Goal: Transaction & Acquisition: Purchase product/service

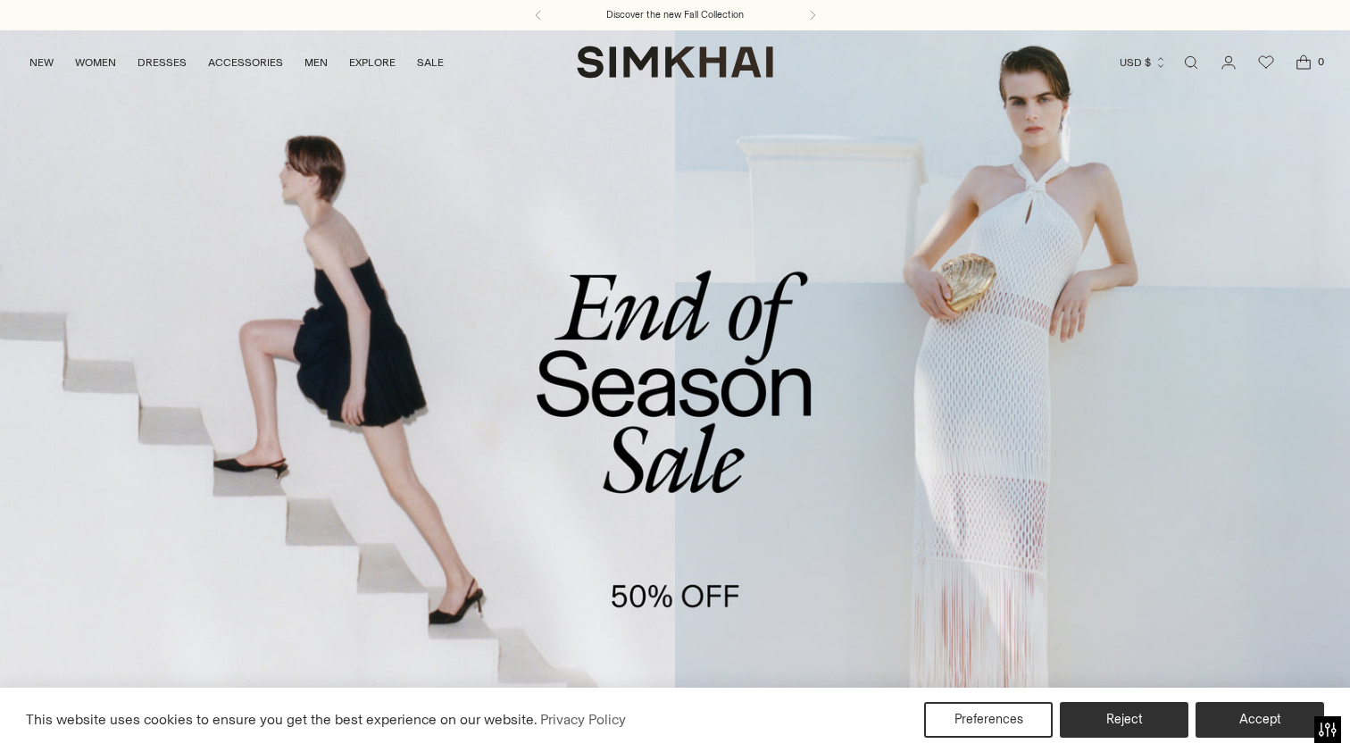
click at [627, 458] on link "/collections/sale" at bounding box center [675, 416] width 1350 height 774
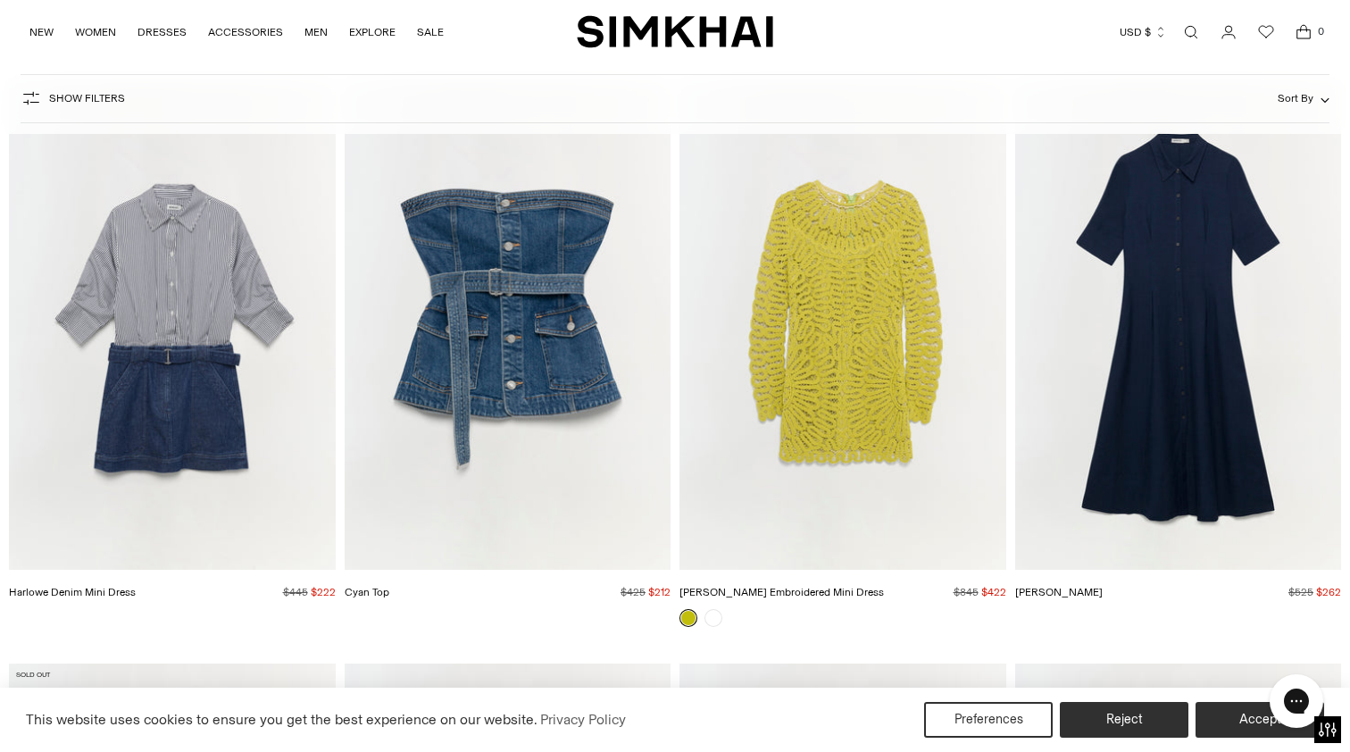
scroll to position [5383, 0]
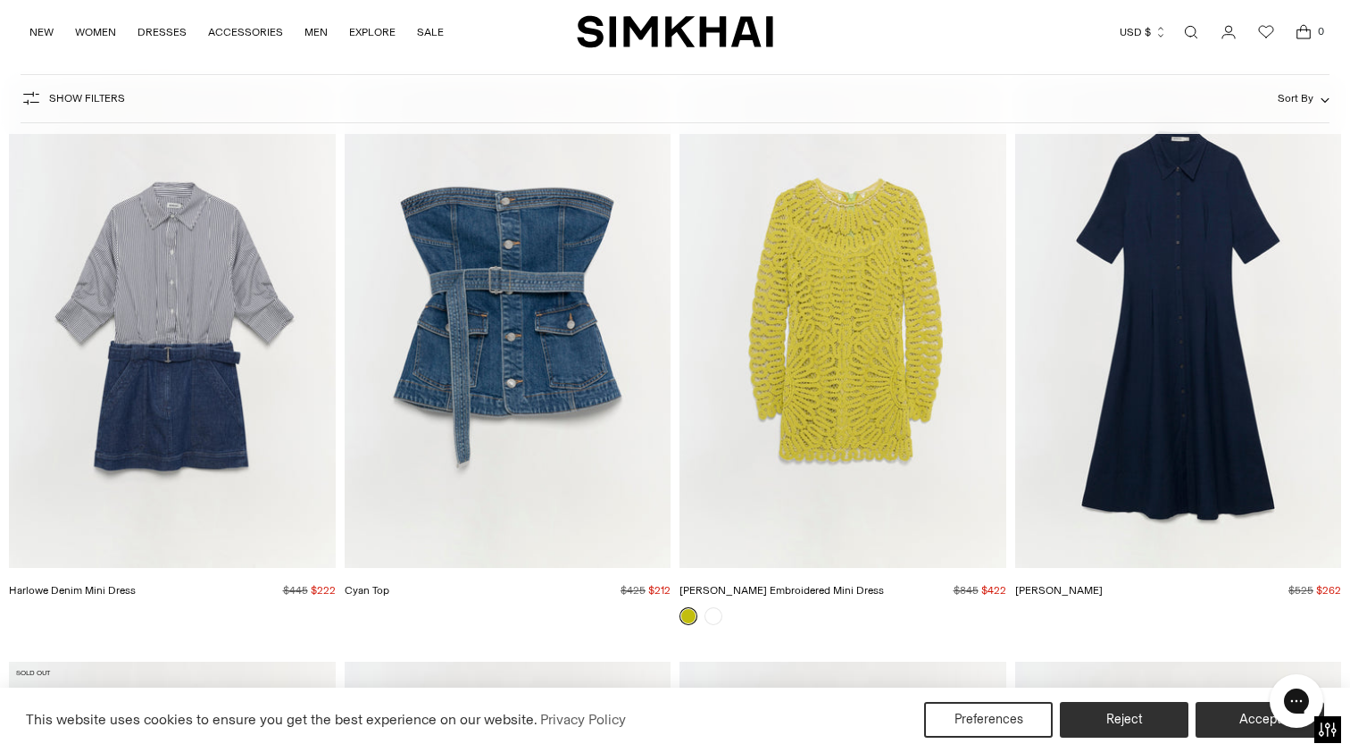
click at [0, 0] on img "Cyan Top" at bounding box center [0, 0] width 0 height 0
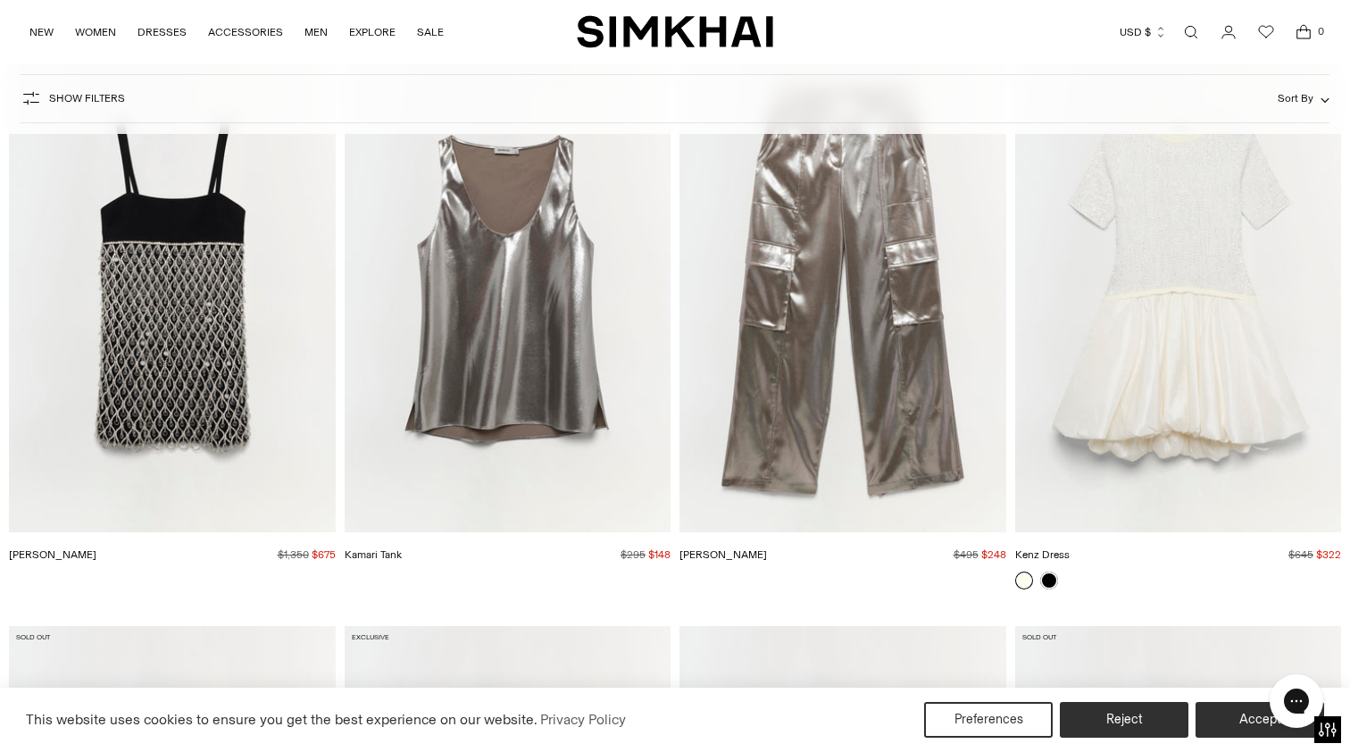
scroll to position [17574, 0]
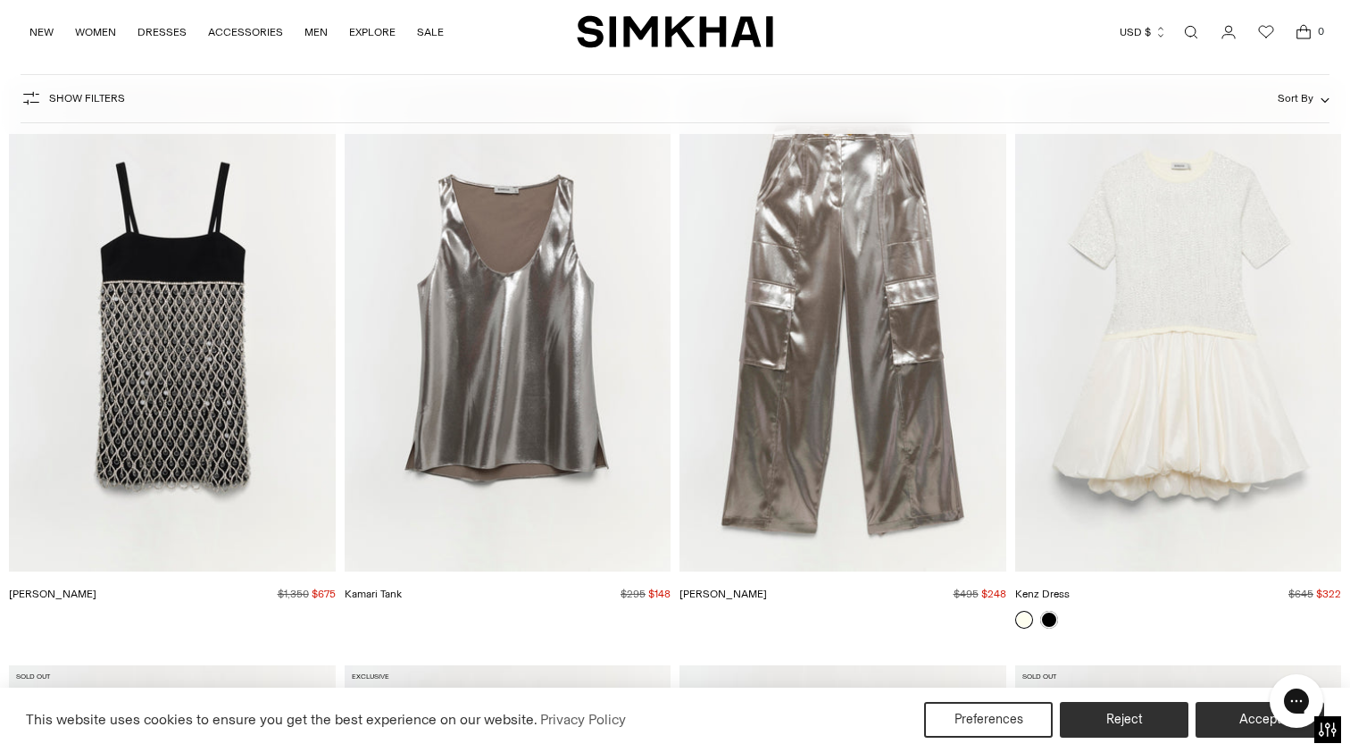
click at [0, 0] on img "Kamari Tank" at bounding box center [0, 0] width 0 height 0
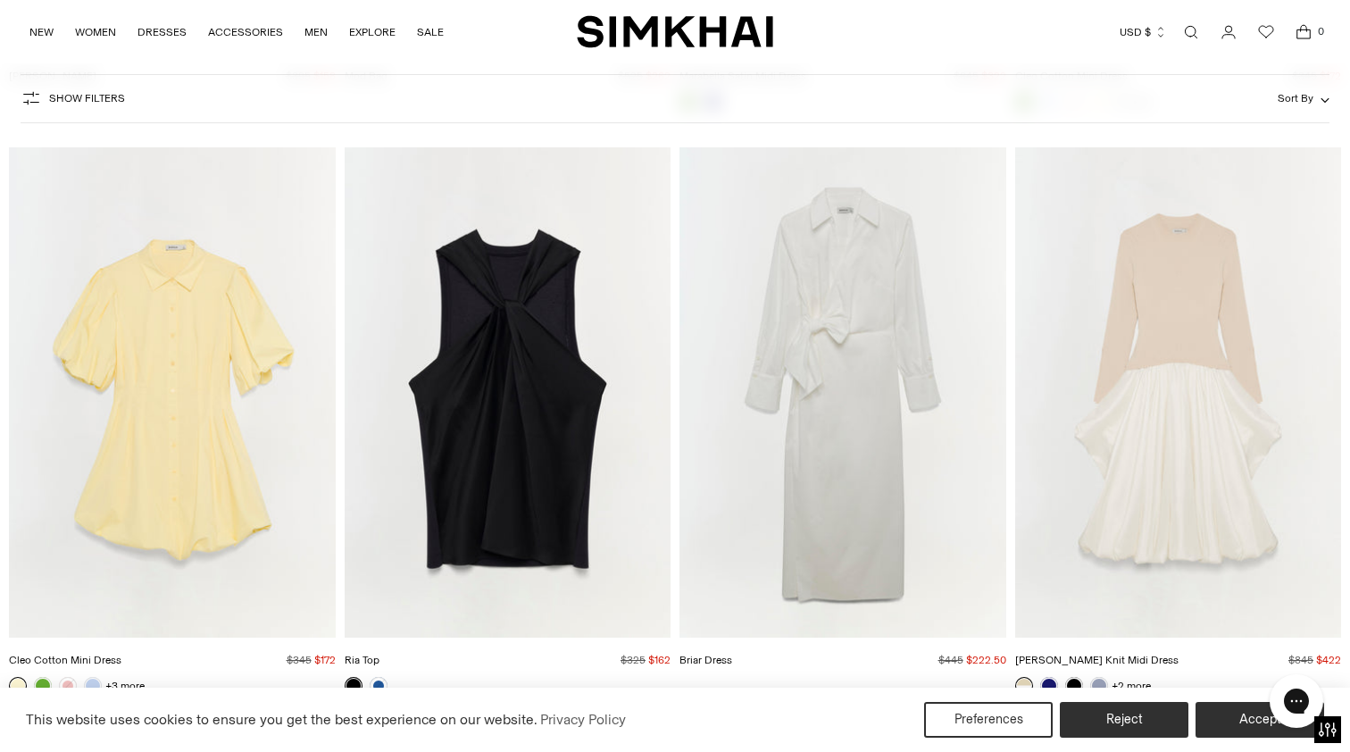
scroll to position [40586, 0]
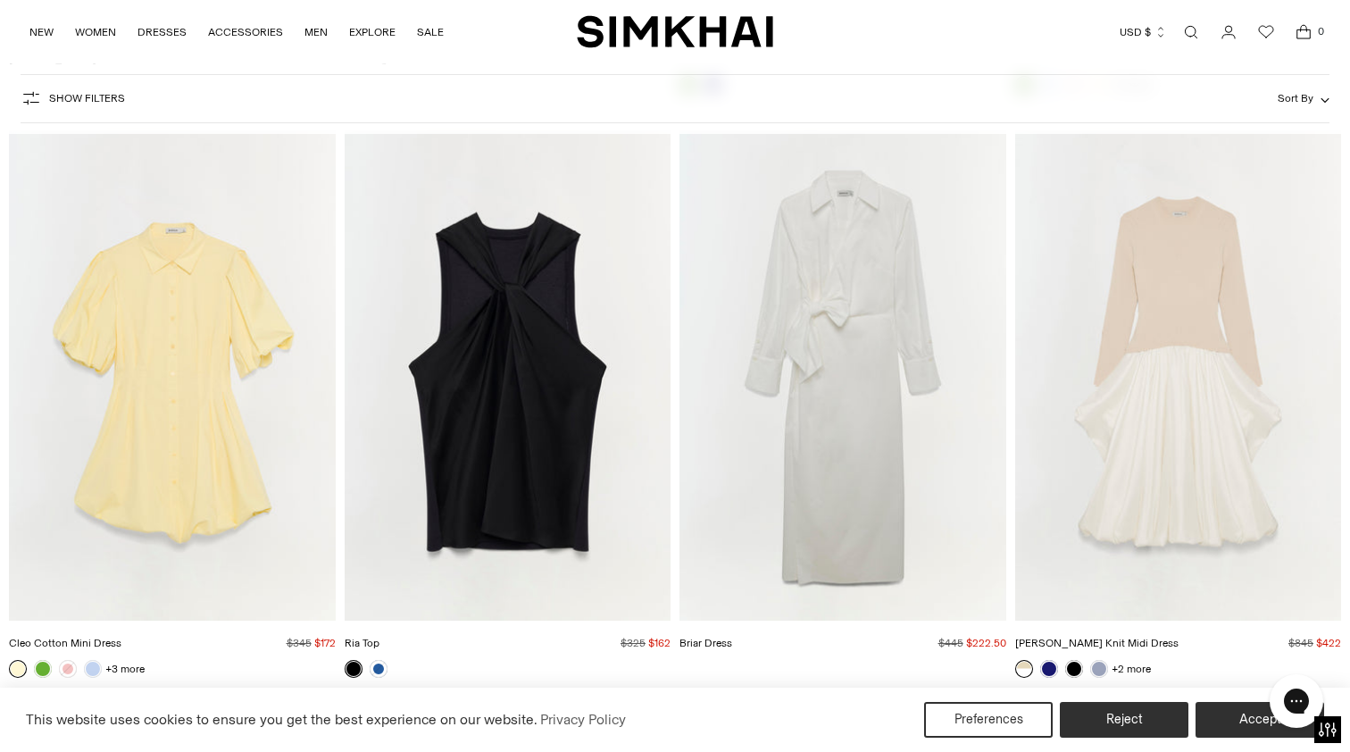
click at [0, 0] on img "Ria Top" at bounding box center [0, 0] width 0 height 0
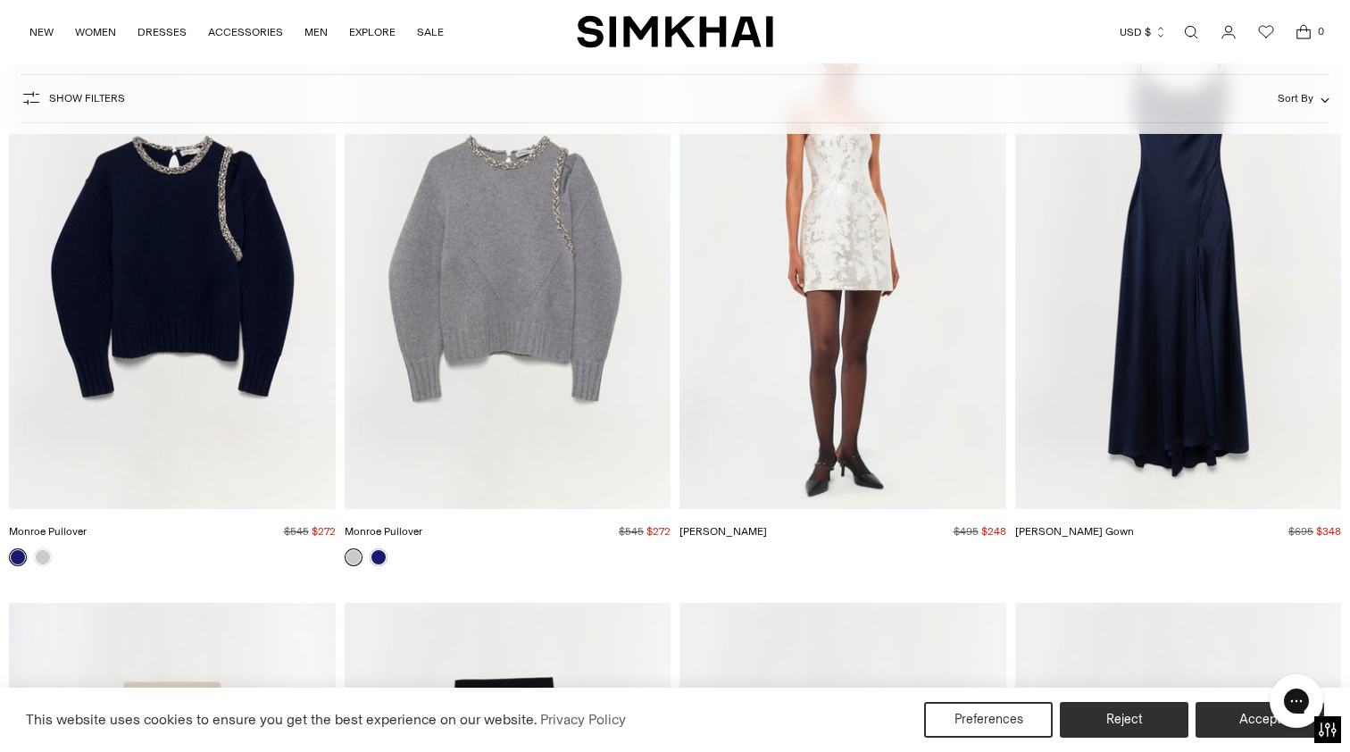
scroll to position [52470, 0]
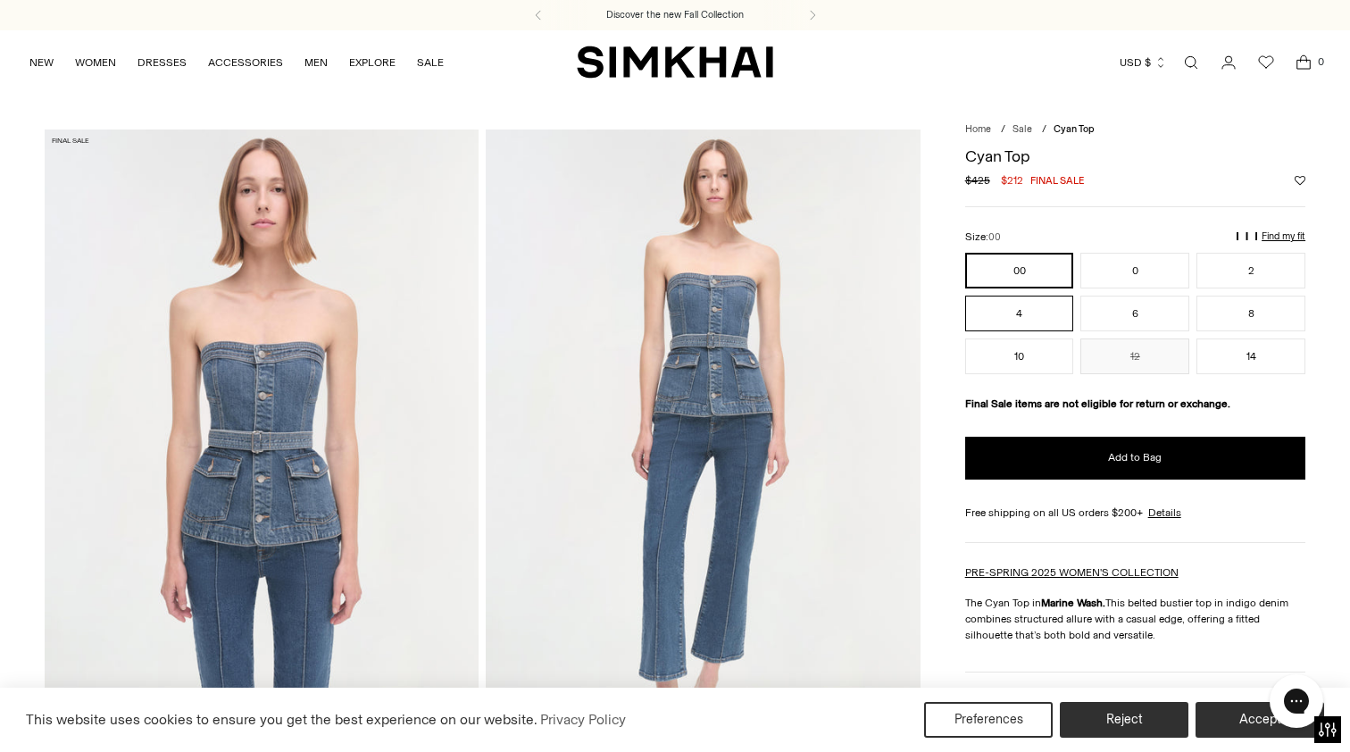
click at [1037, 309] on button "4" at bounding box center [1019, 314] width 109 height 36
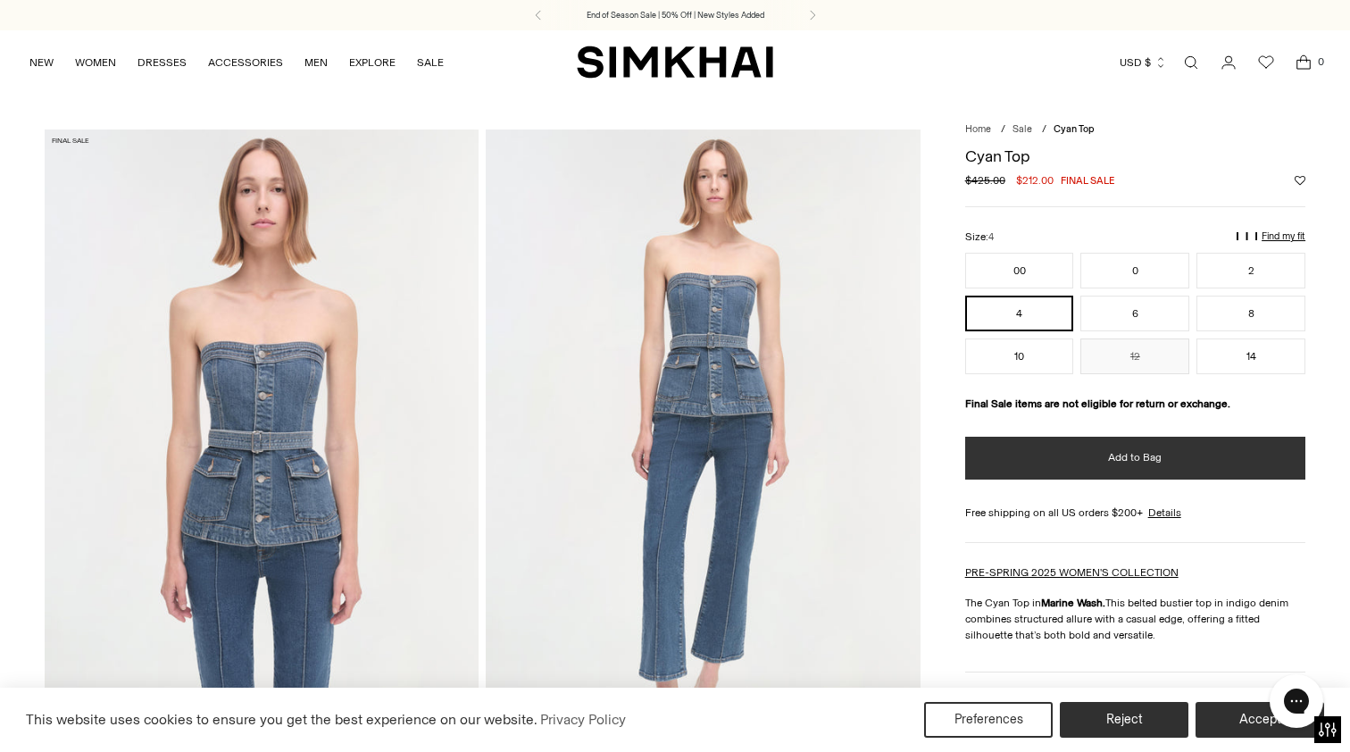
click at [1070, 464] on button "Add to Bag" at bounding box center [1135, 458] width 340 height 43
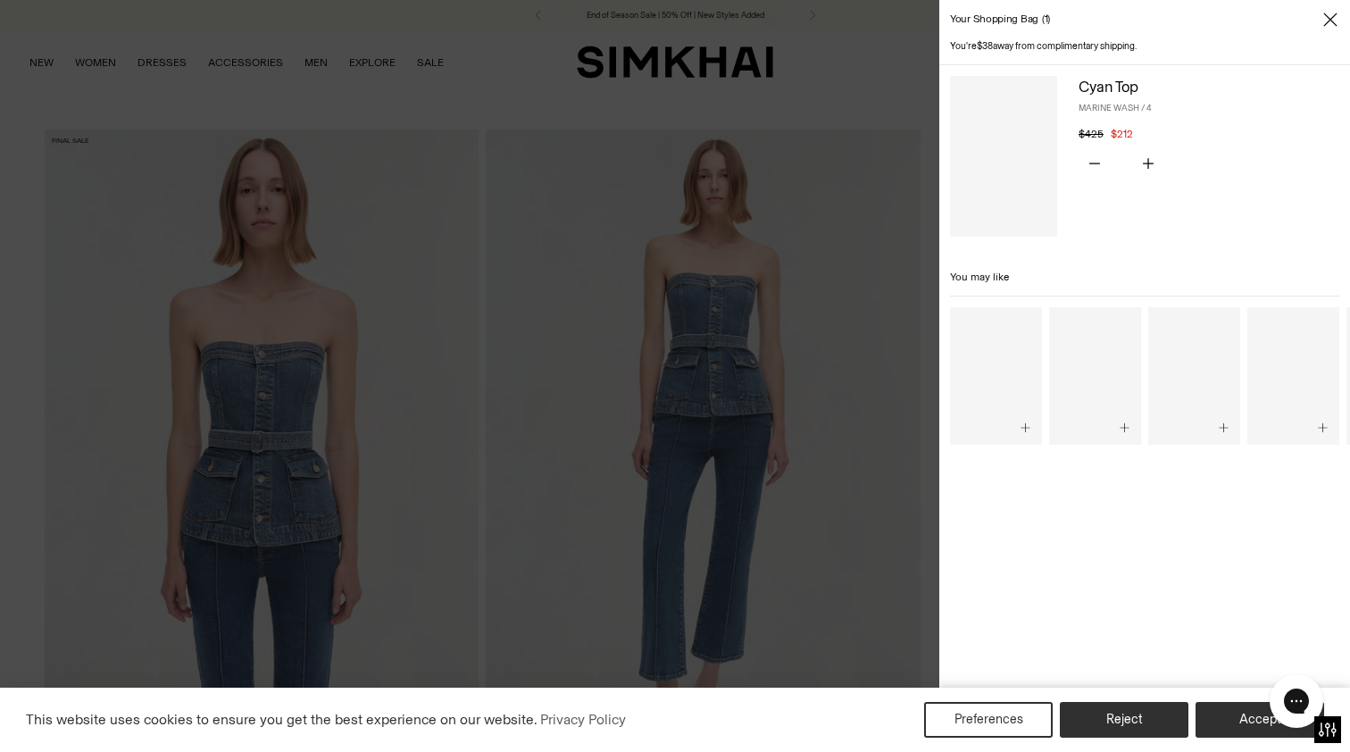
click at [678, 137] on div at bounding box center [675, 376] width 1350 height 752
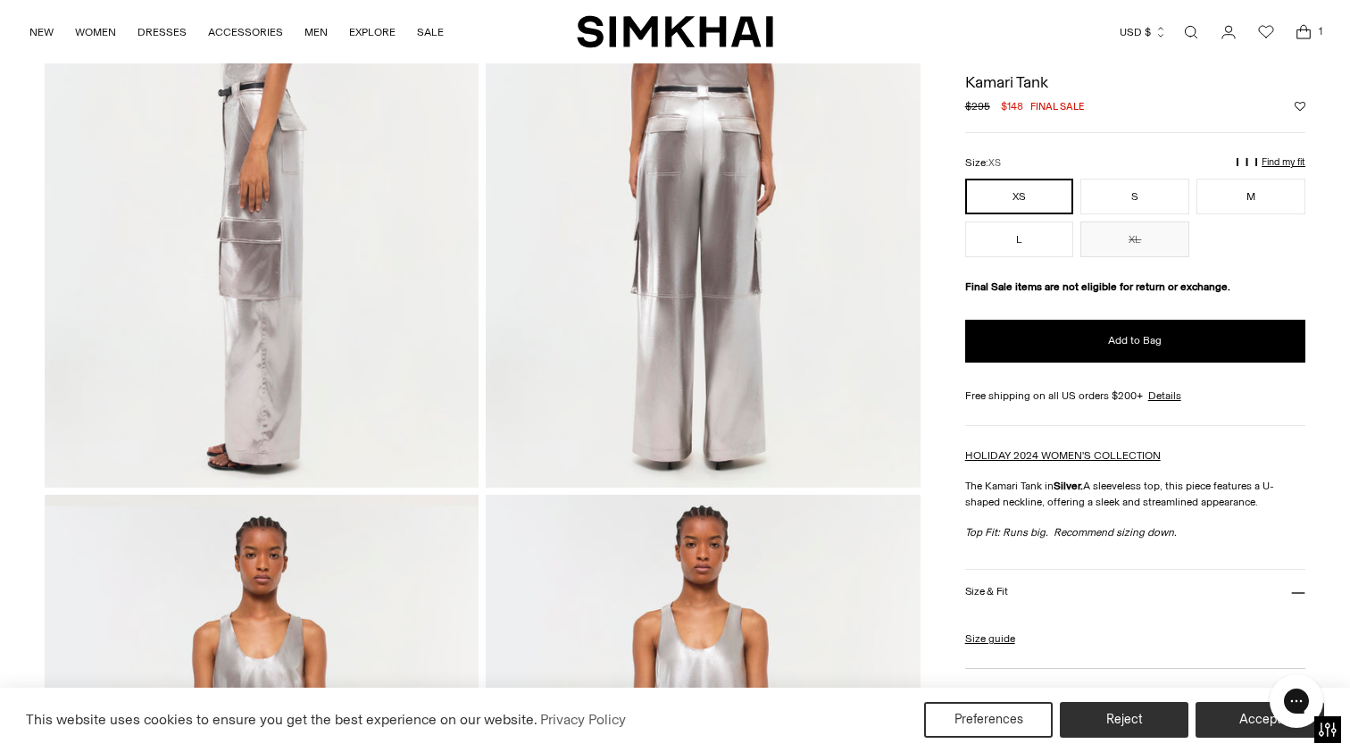
scroll to position [928, 0]
